Goal: Task Accomplishment & Management: Use online tool/utility

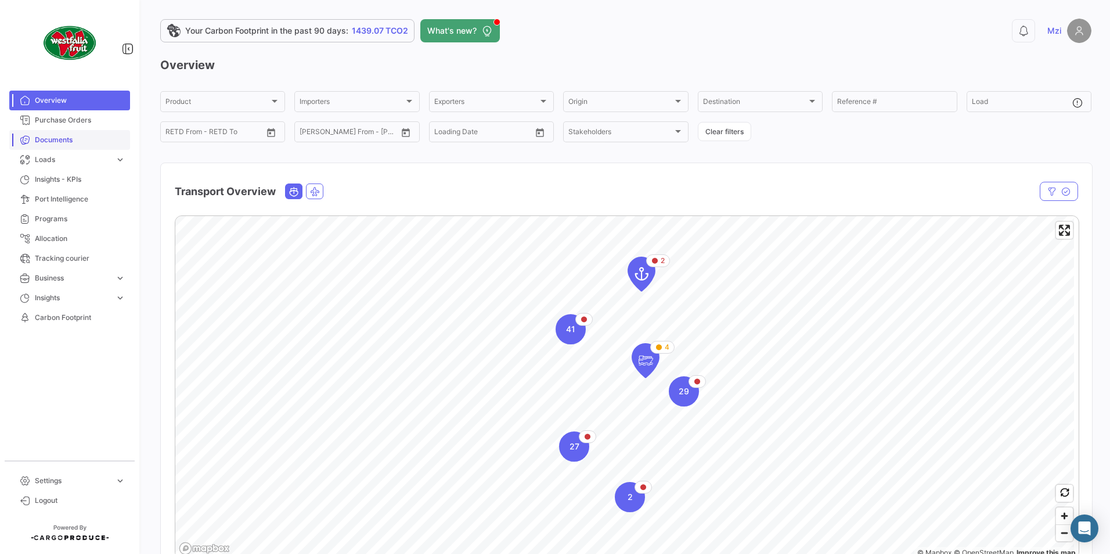
click at [62, 142] on span "Documents" at bounding box center [80, 140] width 91 height 10
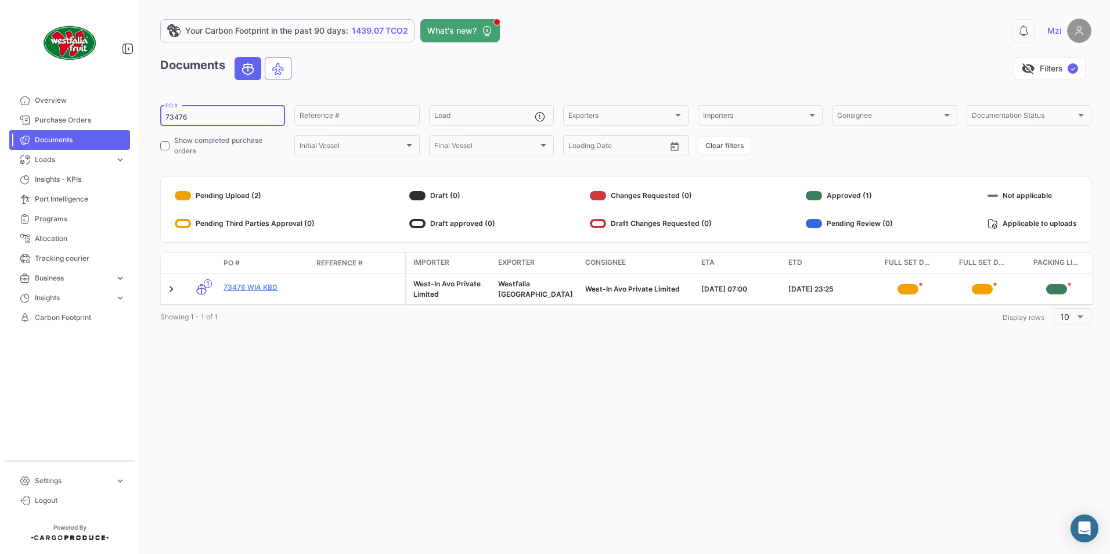
click at [177, 116] on input "73476" at bounding box center [222, 117] width 114 height 8
paste input "7"
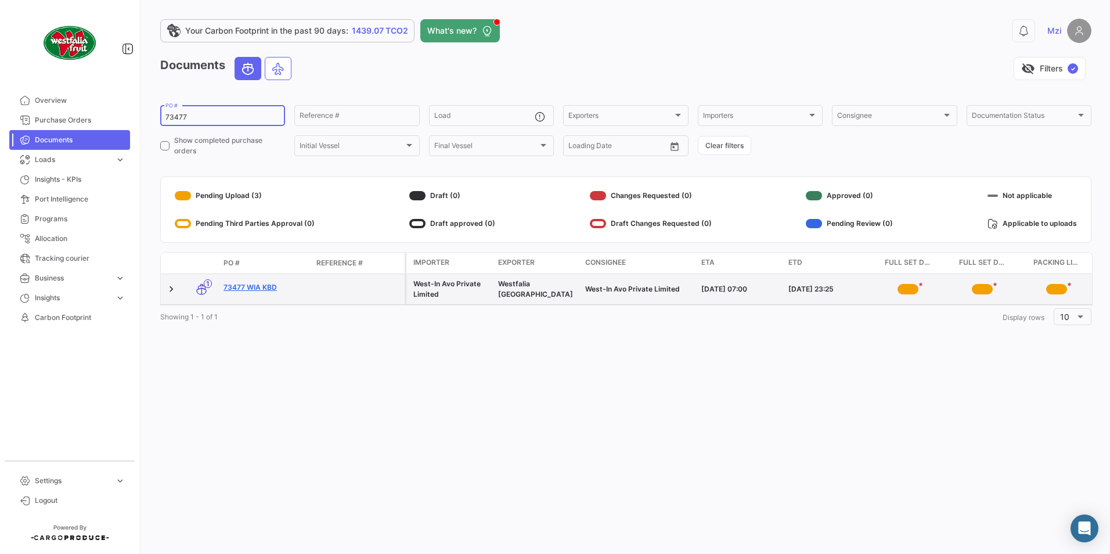
type input "73477"
click at [255, 292] on link "73477 WIA KBD" at bounding box center [265, 287] width 84 height 10
click at [255, 288] on link "73477 WIA KBD" at bounding box center [265, 287] width 84 height 10
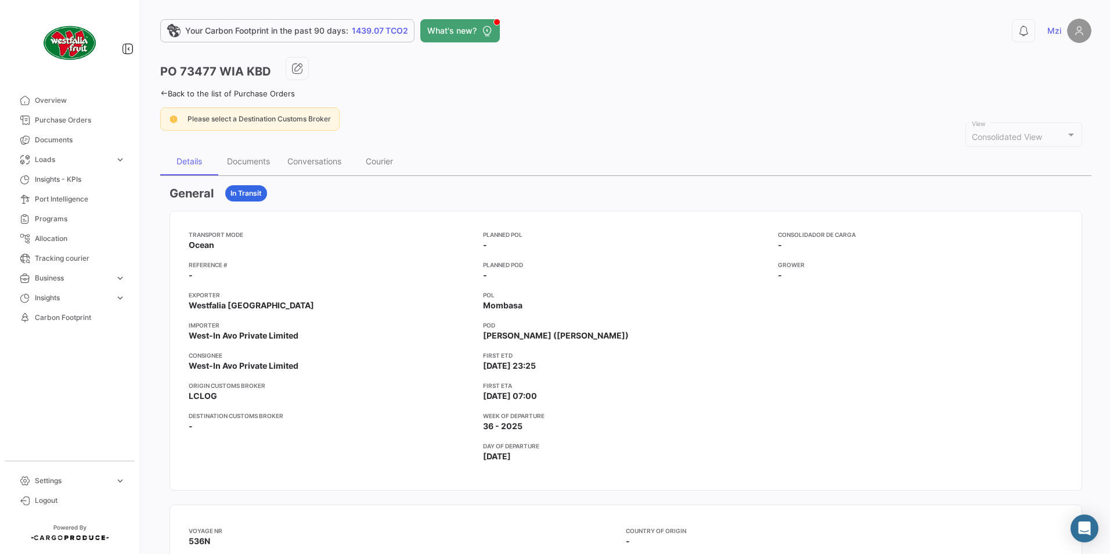
click at [252, 128] on div "Please select a Destination Customs Broker" at bounding box center [249, 118] width 179 height 23
click at [253, 161] on div "Documents" at bounding box center [248, 161] width 43 height 10
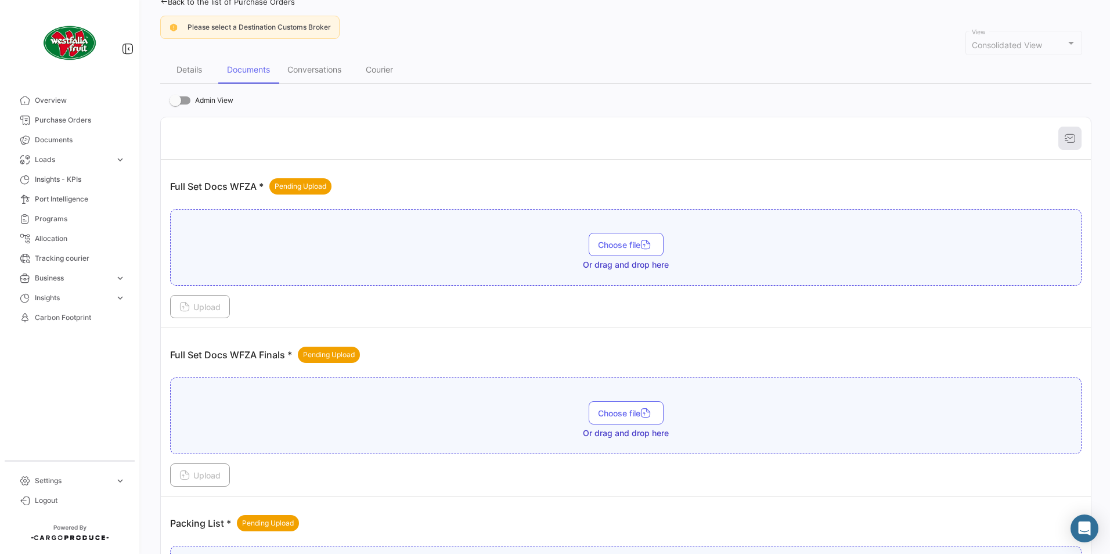
scroll to position [268, 0]
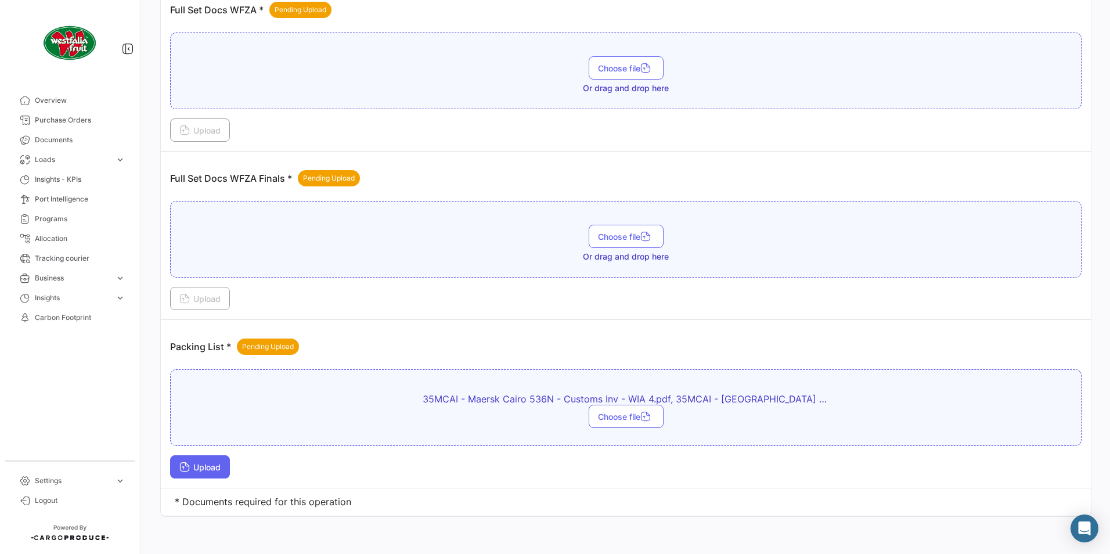
click at [194, 469] on span "Upload" at bounding box center [199, 467] width 41 height 10
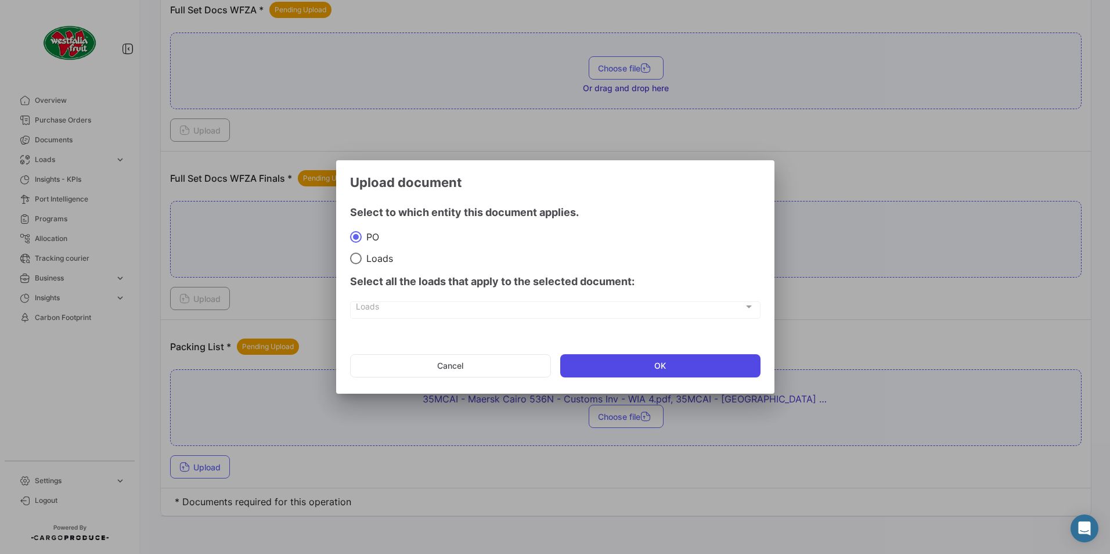
click at [657, 360] on button "OK" at bounding box center [660, 365] width 200 height 23
